Goal: Task Accomplishment & Management: Manage account settings

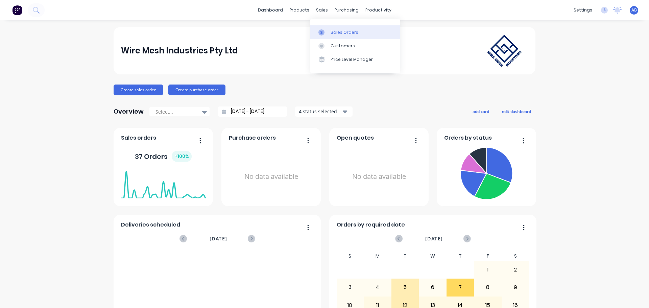
drag, startPoint x: 332, startPoint y: 29, endPoint x: 319, endPoint y: 37, distance: 15.6
click at [333, 30] on div "Sales Orders" at bounding box center [345, 32] width 28 height 6
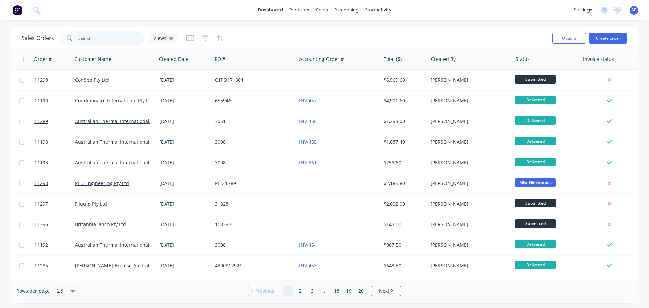
click at [102, 38] on input "text" at bounding box center [111, 38] width 66 height 14
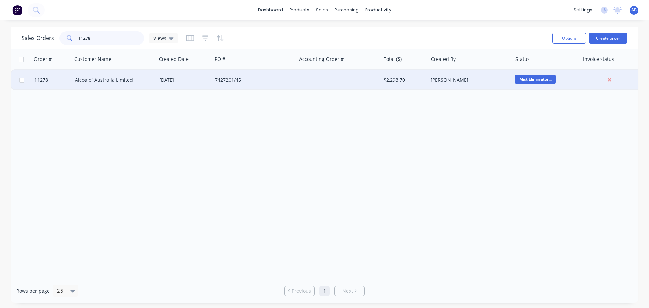
type input "11278"
click at [321, 82] on div at bounding box center [339, 80] width 84 height 20
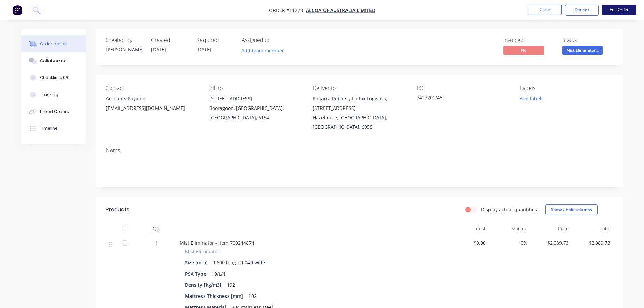
click at [609, 11] on button "Edit Order" at bounding box center [619, 10] width 34 height 10
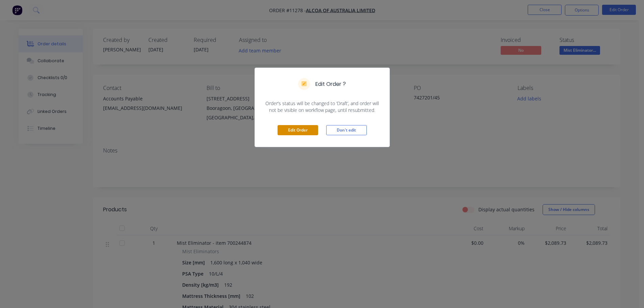
click at [301, 133] on button "Edit Order" at bounding box center [298, 130] width 41 height 10
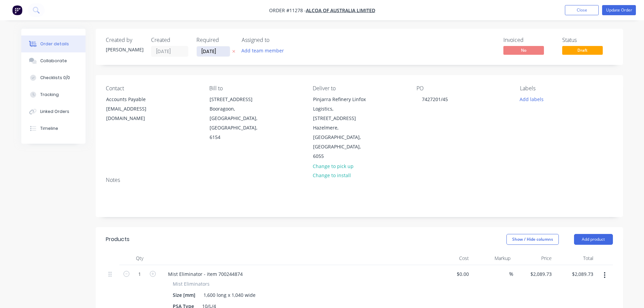
click at [221, 50] on input "[DATE]" at bounding box center [213, 51] width 33 height 10
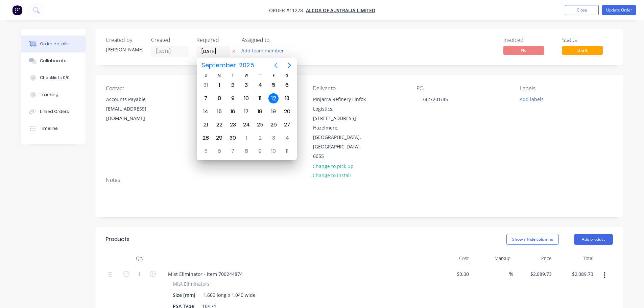
click at [277, 65] on icon "Previous page" at bounding box center [276, 65] width 8 height 8
click at [232, 138] on div "26" at bounding box center [233, 138] width 10 height 10
type input "[DATE]"
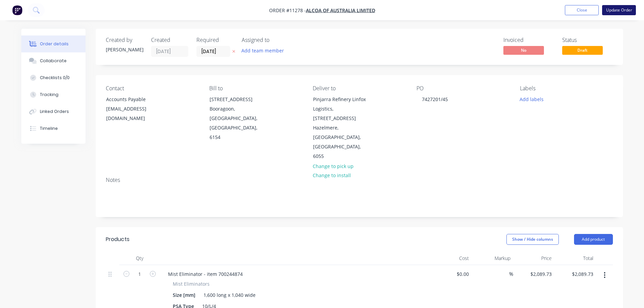
click at [611, 10] on button "Update Order" at bounding box center [619, 10] width 34 height 10
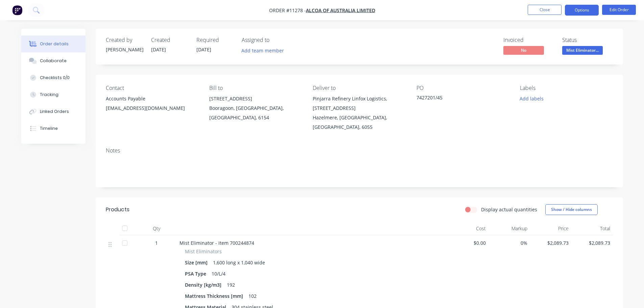
click at [580, 11] on button "Options" at bounding box center [582, 10] width 34 height 11
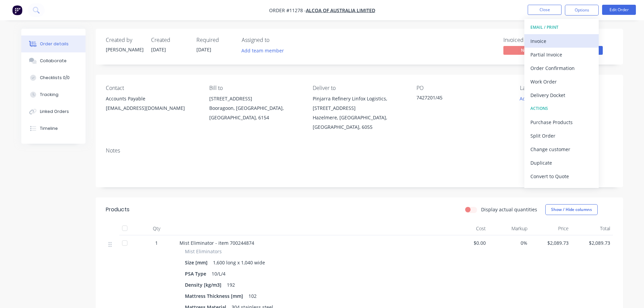
click at [546, 39] on div "Invoice" at bounding box center [562, 41] width 62 height 10
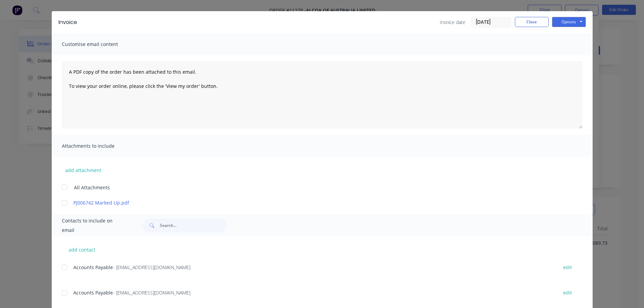
scroll to position [31, 0]
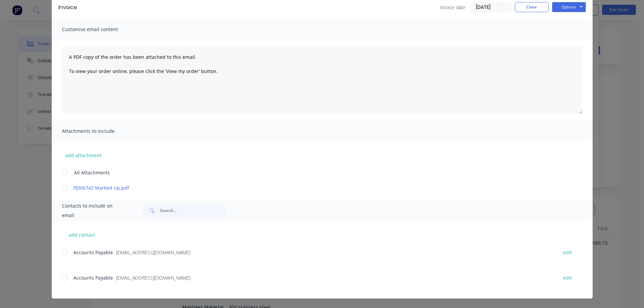
click at [63, 279] on div at bounding box center [65, 278] width 14 height 14
click at [568, 8] on button "Options" at bounding box center [569, 7] width 34 height 10
click at [565, 40] on button "Email" at bounding box center [573, 41] width 43 height 11
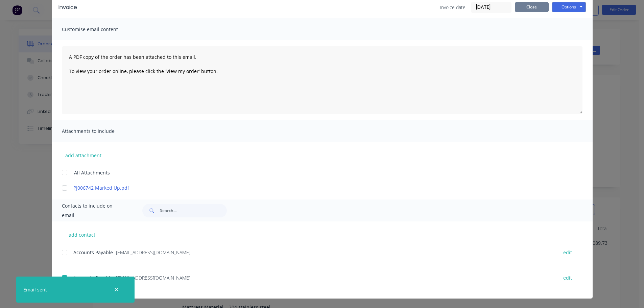
click at [536, 7] on button "Close" at bounding box center [532, 7] width 34 height 10
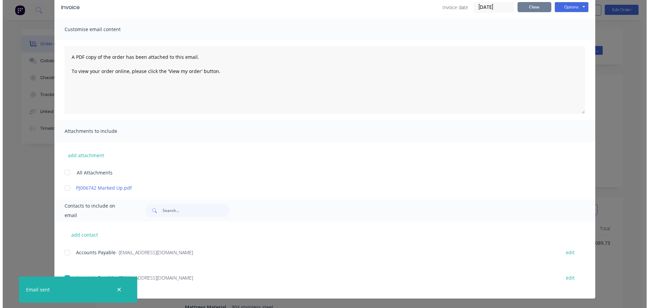
scroll to position [0, 0]
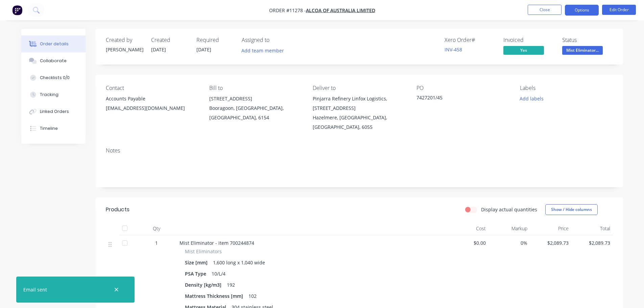
click at [579, 11] on button "Options" at bounding box center [582, 10] width 34 height 11
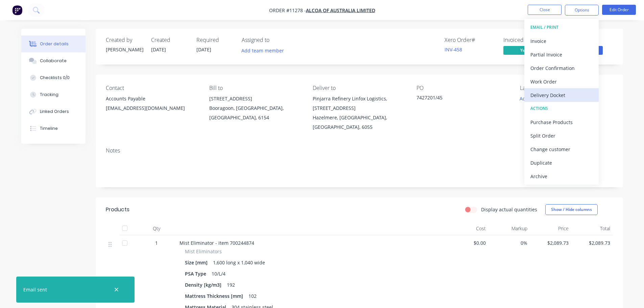
click at [555, 96] on div "Delivery Docket" at bounding box center [562, 95] width 62 height 10
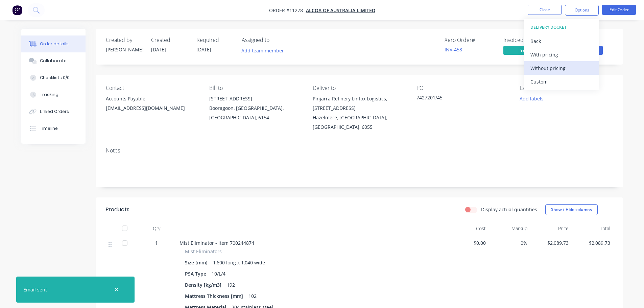
click at [545, 66] on div "Without pricing" at bounding box center [562, 68] width 62 height 10
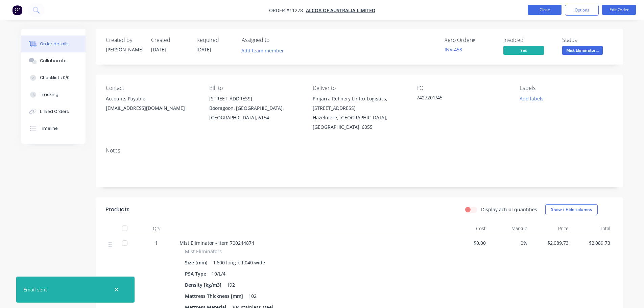
click at [545, 9] on button "Close" at bounding box center [545, 10] width 34 height 10
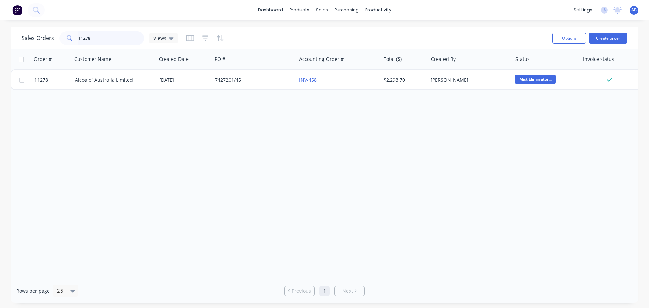
click at [106, 40] on input "11278" at bounding box center [111, 38] width 66 height 14
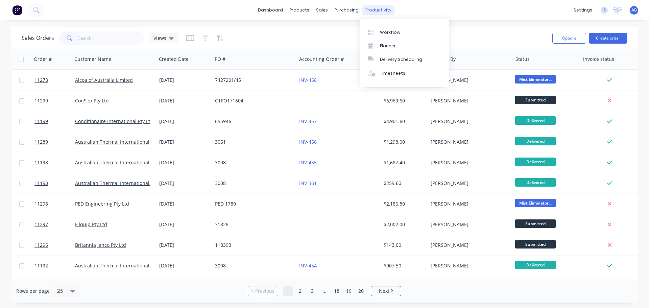
click at [371, 8] on div "productivity" at bounding box center [378, 10] width 33 height 10
click at [383, 30] on div "Workflow" at bounding box center [390, 32] width 20 height 6
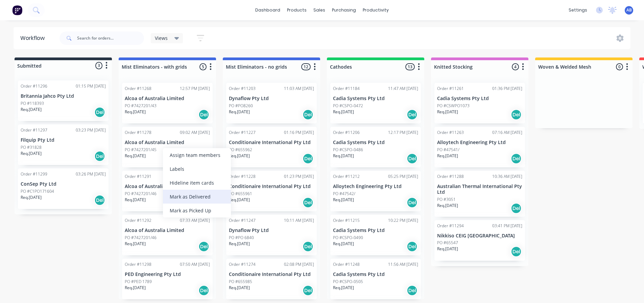
click at [191, 196] on div "Mark as Delivered" at bounding box center [197, 197] width 68 height 14
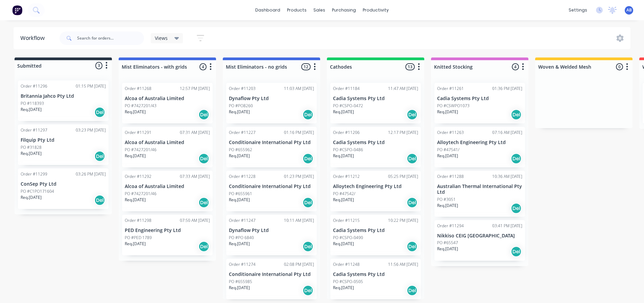
click at [19, 9] on img at bounding box center [17, 10] width 10 height 10
